Goal: Find specific fact: Find specific fact

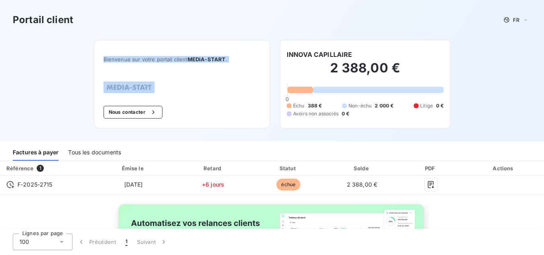
drag, startPoint x: 155, startPoint y: 90, endPoint x: 107, endPoint y: 90, distance: 48.2
click at [107, 90] on div "Bienvenue sur votre portail client MEDIA-START . Nous contacter" at bounding box center [182, 84] width 177 height 89
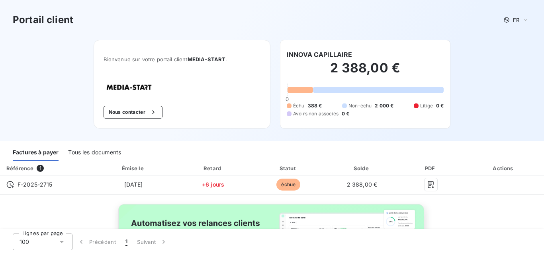
click at [214, 107] on div "Bienvenue sur votre portail client MEDIA-START . Nous contacter" at bounding box center [182, 84] width 177 height 89
click at [149, 108] on icon "button" at bounding box center [153, 112] width 8 height 8
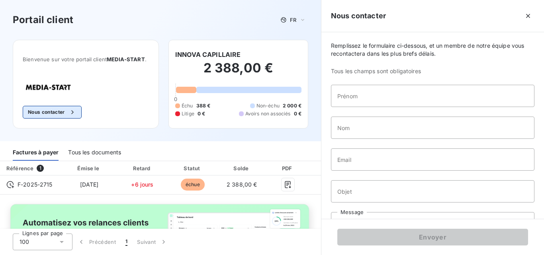
click at [76, 109] on icon "button" at bounding box center [72, 112] width 8 height 8
click at [35, 166] on div "Référence 1" at bounding box center [31, 168] width 58 height 8
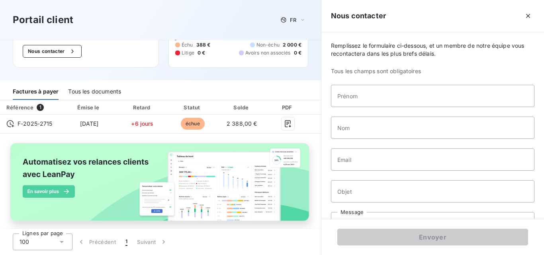
scroll to position [72, 0]
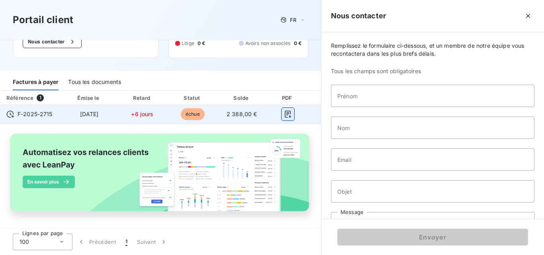
click at [286, 111] on icon "button" at bounding box center [288, 114] width 8 height 8
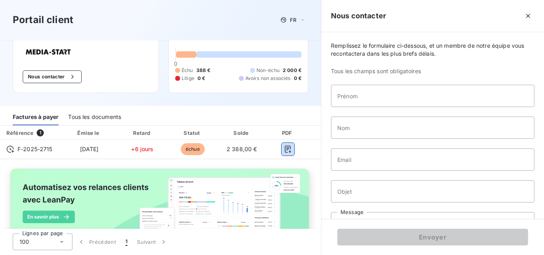
scroll to position [0, 0]
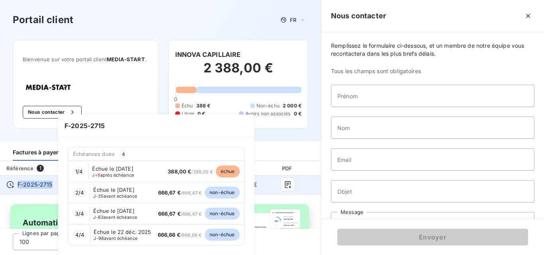
drag, startPoint x: 56, startPoint y: 184, endPoint x: 19, endPoint y: 184, distance: 37.4
click at [19, 184] on td "F-2025-2715" at bounding box center [30, 185] width 61 height 19
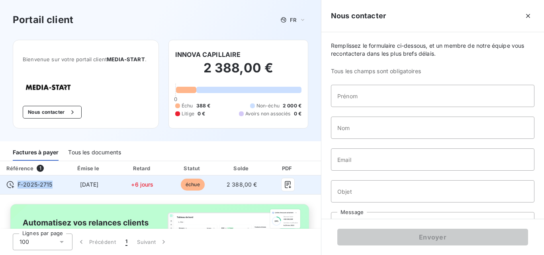
copy span "F-2025-2715"
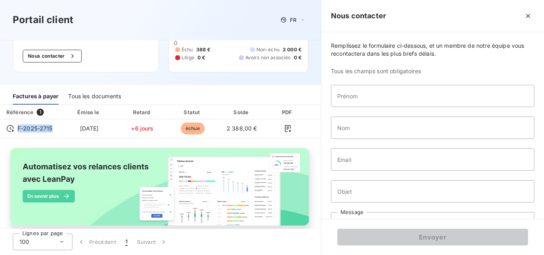
scroll to position [72, 0]
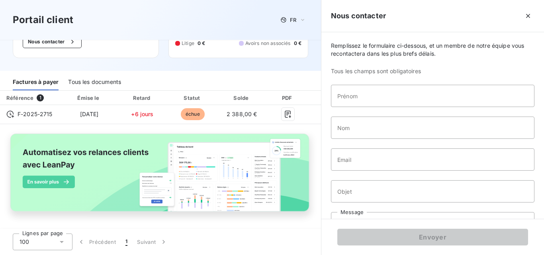
click at [120, 63] on div "Bienvenue sur votre portail client MEDIA-START . Nous contacter INNOVA CAPILLAI…" at bounding box center [160, 20] width 321 height 102
click at [529, 15] on icon "button" at bounding box center [528, 16] width 4 height 4
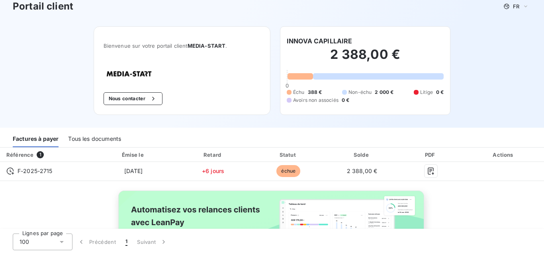
scroll to position [0, 0]
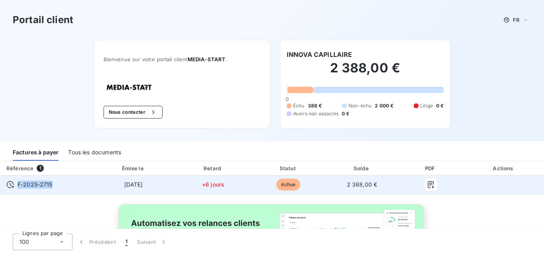
drag, startPoint x: 63, startPoint y: 185, endPoint x: 0, endPoint y: 183, distance: 62.9
click at [0, 183] on td "F-2025-2715" at bounding box center [46, 185] width 92 height 19
copy span "F-2025-2715"
